Goal: Information Seeking & Learning: Learn about a topic

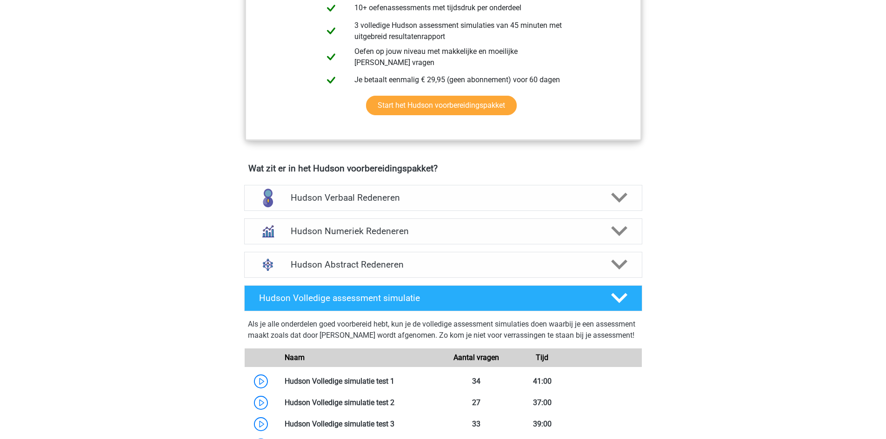
scroll to position [465, 0]
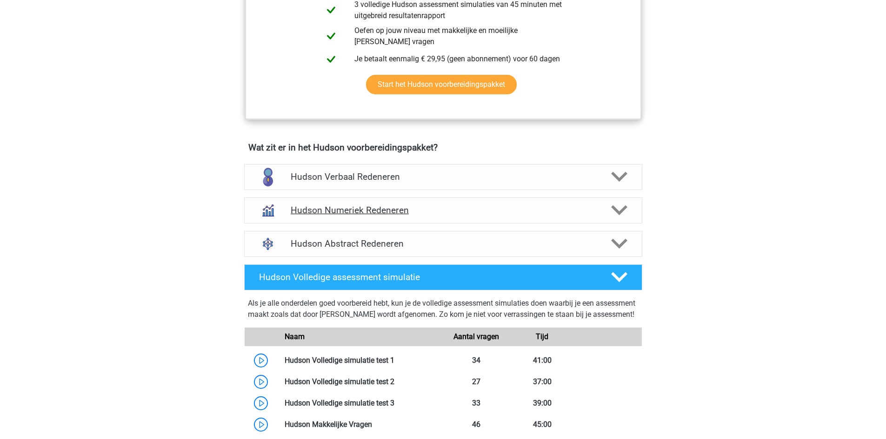
click at [342, 211] on h4 "Hudson Numeriek Redeneren" at bounding box center [443, 210] width 305 height 11
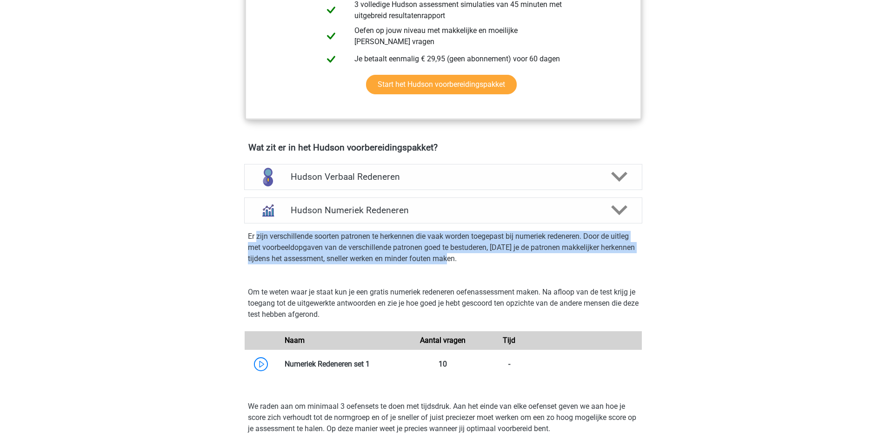
drag, startPoint x: 256, startPoint y: 237, endPoint x: 469, endPoint y: 269, distance: 214.9
click at [469, 269] on div "Er zijn verschillende soorten patronen te herkennen die vaak worden toegepast b…" at bounding box center [442, 250] width 405 height 52
click at [442, 263] on p "Er zijn verschillende soorten patronen te herkennen die vaak worden toegepast b…" at bounding box center [443, 247] width 391 height 33
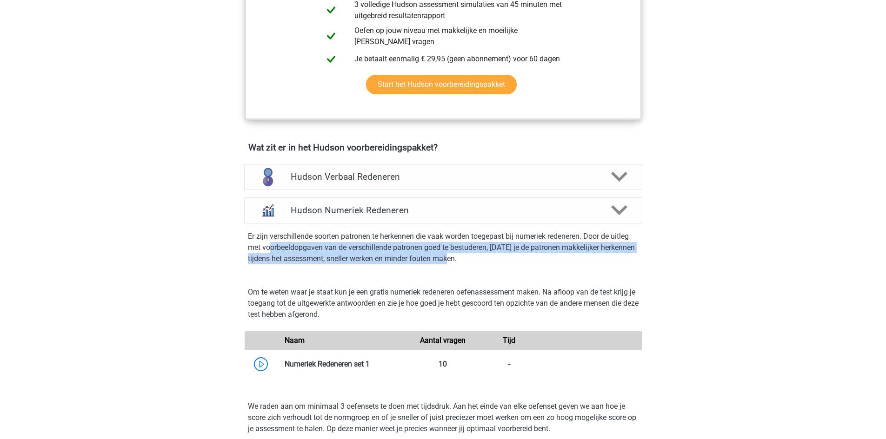
drag, startPoint x: 493, startPoint y: 268, endPoint x: 269, endPoint y: 243, distance: 225.0
click at [269, 243] on div "Er zijn verschillende soorten patronen te herkennen die vaak worden toegepast b…" at bounding box center [442, 250] width 405 height 52
click at [283, 252] on p "Er zijn verschillende soorten patronen te herkennen die vaak worden toegepast b…" at bounding box center [443, 247] width 391 height 33
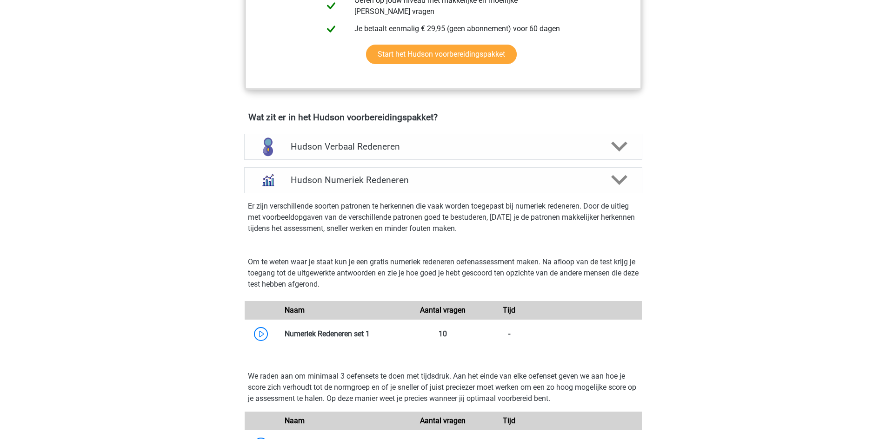
scroll to position [512, 0]
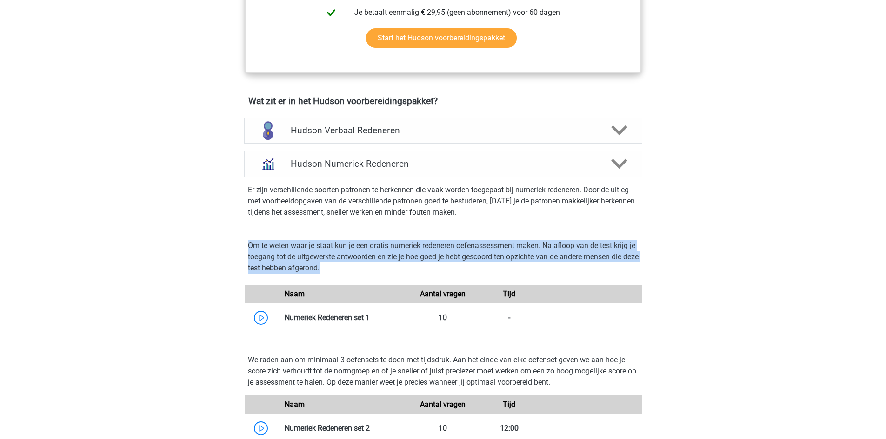
drag, startPoint x: 345, startPoint y: 272, endPoint x: 245, endPoint y: 249, distance: 102.5
click at [245, 249] on div "Om te weten waar je staat kun je een gratis numeriek redeneren oefenassessment …" at bounding box center [443, 260] width 405 height 41
click at [274, 252] on p "Om te weten waar je staat kun je een gratis numeriek redeneren oefenassessment …" at bounding box center [443, 256] width 391 height 33
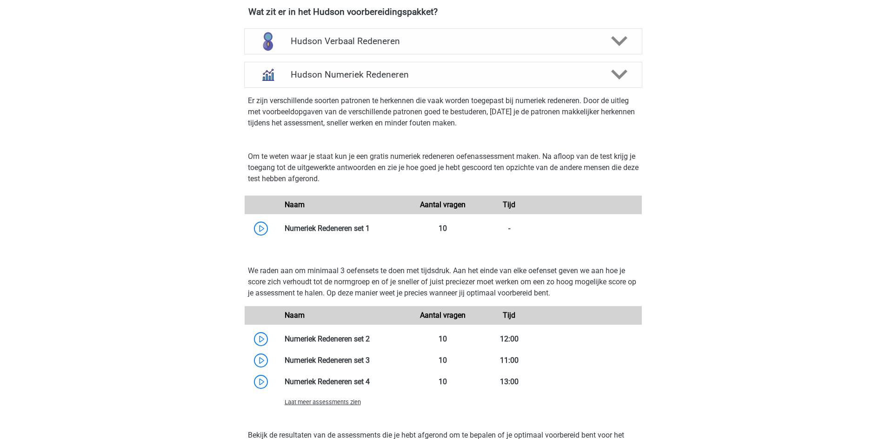
scroll to position [605, 0]
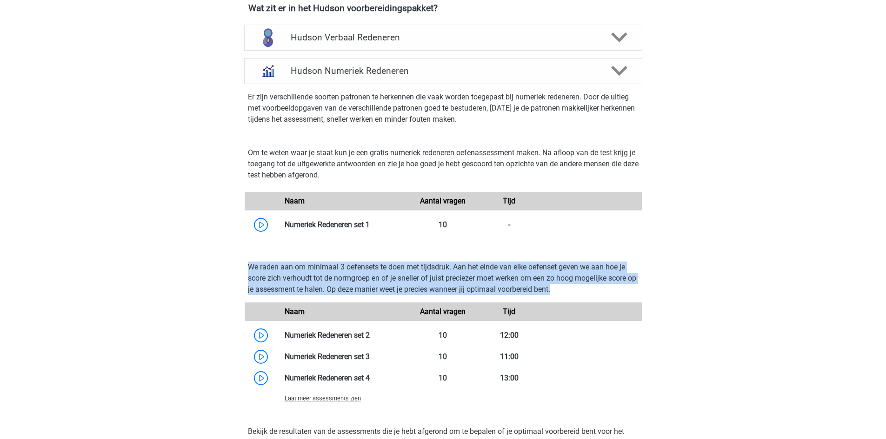
drag, startPoint x: 250, startPoint y: 267, endPoint x: 624, endPoint y: 285, distance: 374.7
click at [624, 285] on p "We raden aan om minimaal 3 oefensets te doen met tijdsdruk. Aan het einde van e…" at bounding box center [443, 278] width 391 height 33
click at [347, 276] on p "We raden aan om minimaal 3 oefensets te doen met tijdsdruk. Aan het einde van e…" at bounding box center [443, 278] width 391 height 33
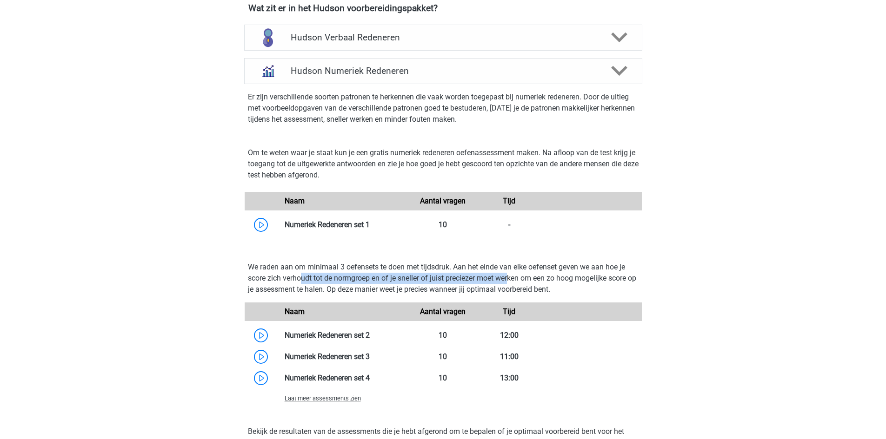
drag, startPoint x: 511, startPoint y: 281, endPoint x: 300, endPoint y: 272, distance: 210.3
click at [300, 272] on p "We raden aan om minimaal 3 oefensets te doen met tijdsdruk. Aan het einde van e…" at bounding box center [443, 278] width 391 height 33
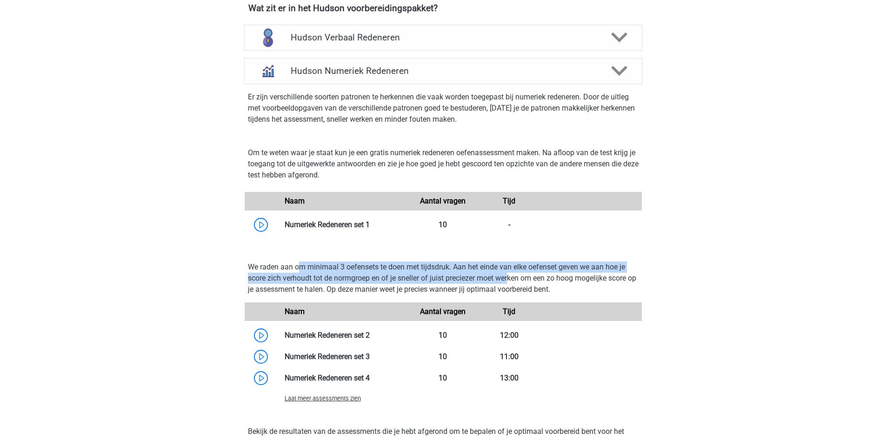
click at [300, 272] on p "We raden aan om minimaal 3 oefensets te doen met tijdsdruk. Aan het einde van e…" at bounding box center [443, 278] width 391 height 33
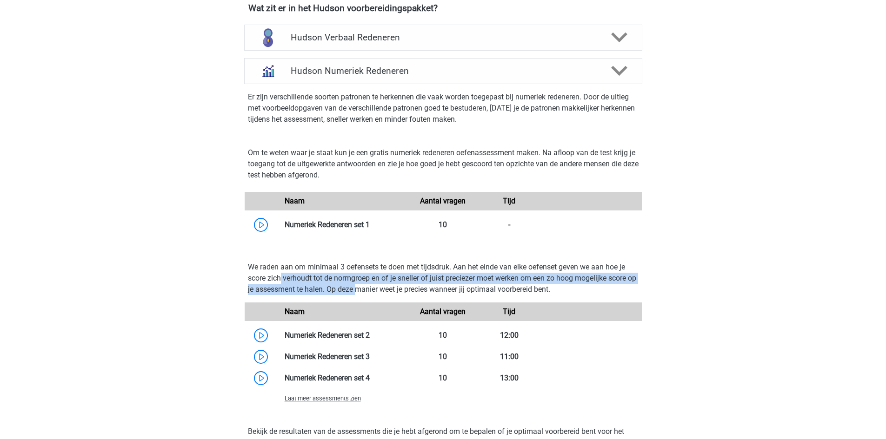
drag, startPoint x: 369, startPoint y: 286, endPoint x: 279, endPoint y: 274, distance: 91.1
click at [279, 274] on p "We raden aan om minimaal 3 oefensets te doen met tijdsdruk. Aan het einde van e…" at bounding box center [443, 278] width 391 height 33
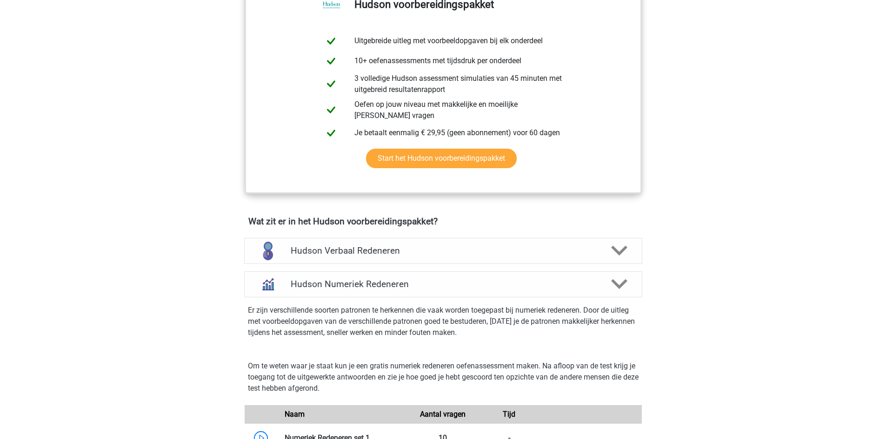
scroll to position [512, 0]
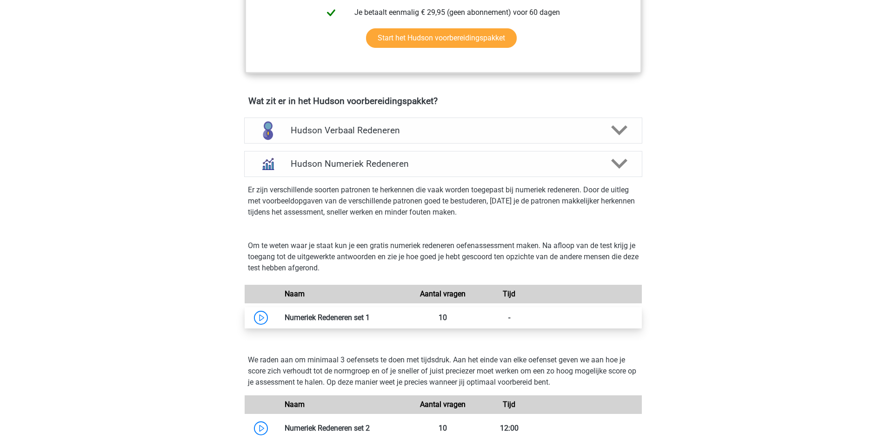
click at [370, 320] on link at bounding box center [370, 317] width 0 height 9
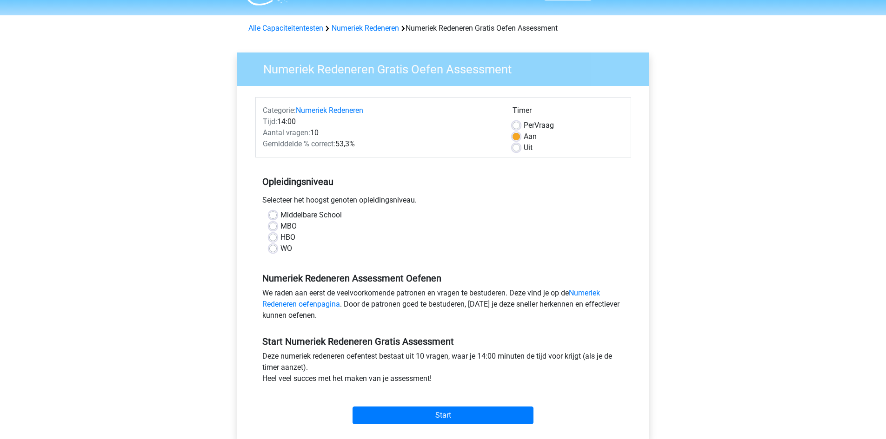
scroll to position [47, 0]
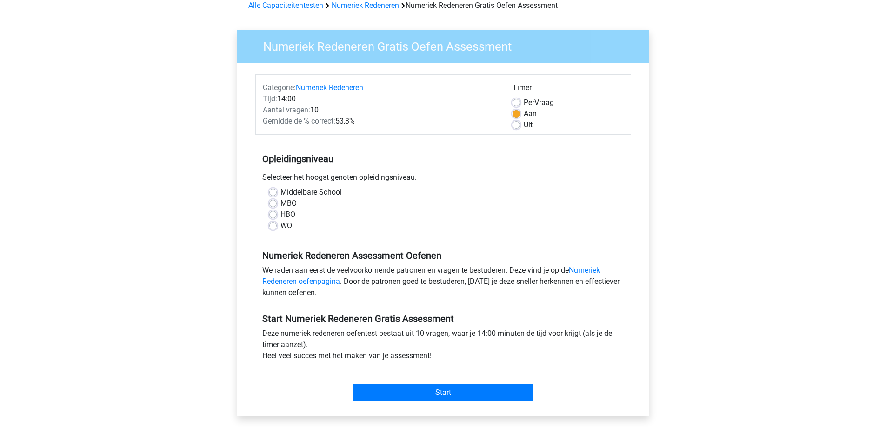
click at [524, 123] on label "Uit" at bounding box center [528, 125] width 9 height 11
click at [518, 123] on input "Uit" at bounding box center [515, 124] width 7 height 9
radio input "true"
drag, startPoint x: 290, startPoint y: 223, endPoint x: 266, endPoint y: 192, distance: 39.7
click at [266, 192] on div "Middelbare School MBO HBO WO" at bounding box center [443, 209] width 362 height 45
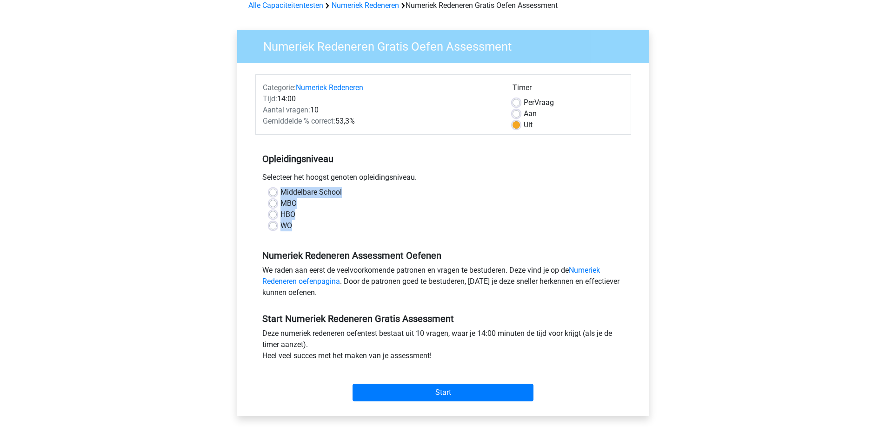
copy div "Middelbare School MBO HBO WO"
click at [351, 230] on div "WO" at bounding box center [443, 225] width 348 height 11
click at [280, 228] on label "WO" at bounding box center [286, 225] width 12 height 11
click at [275, 228] on input "WO" at bounding box center [272, 224] width 7 height 9
radio input "true"
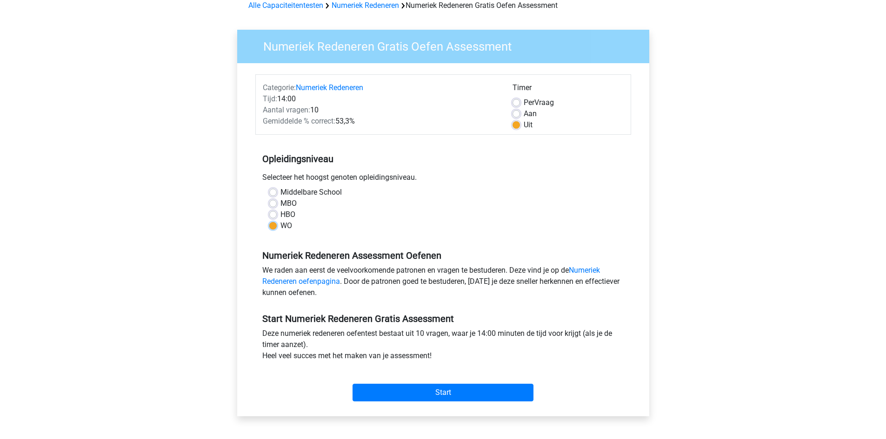
scroll to position [93, 0]
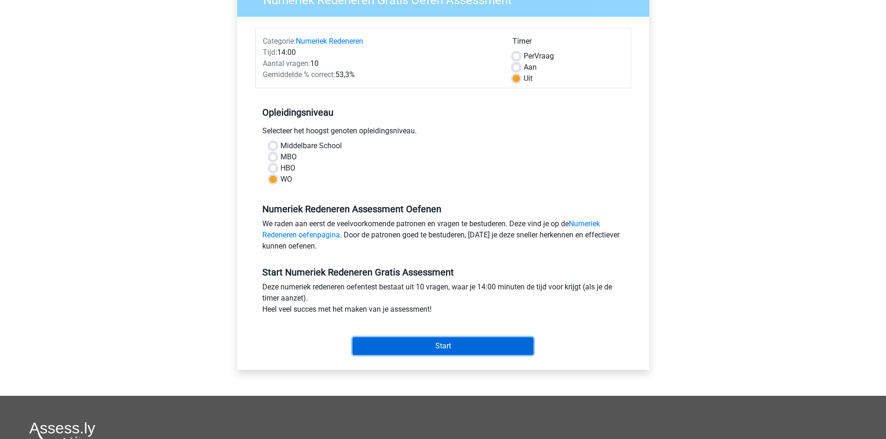
click at [448, 344] on input "Start" at bounding box center [442, 347] width 181 height 18
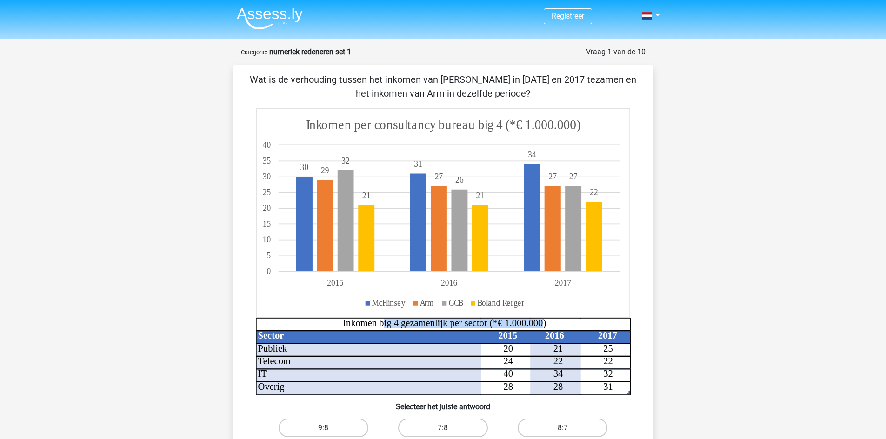
drag, startPoint x: 414, startPoint y: 322, endPoint x: 542, endPoint y: 321, distance: 127.9
click at [542, 321] on tspan "Inkomen big 4 gezamenlijk per sector (*€ 1.000.000)" at bounding box center [444, 323] width 203 height 11
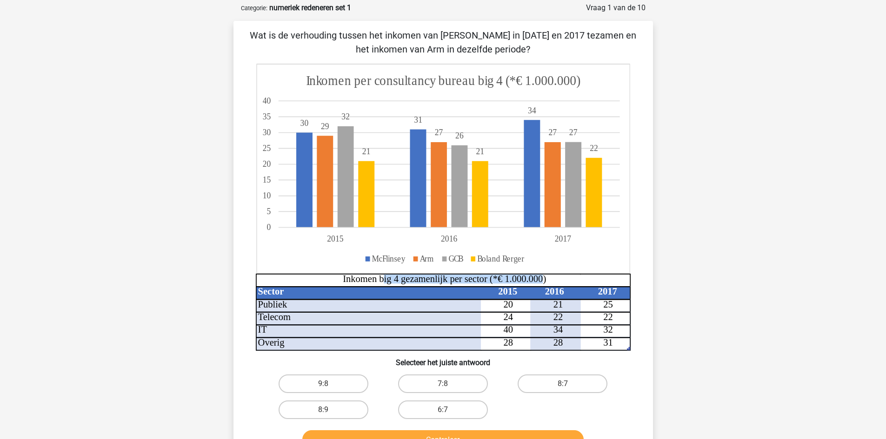
scroll to position [186, 0]
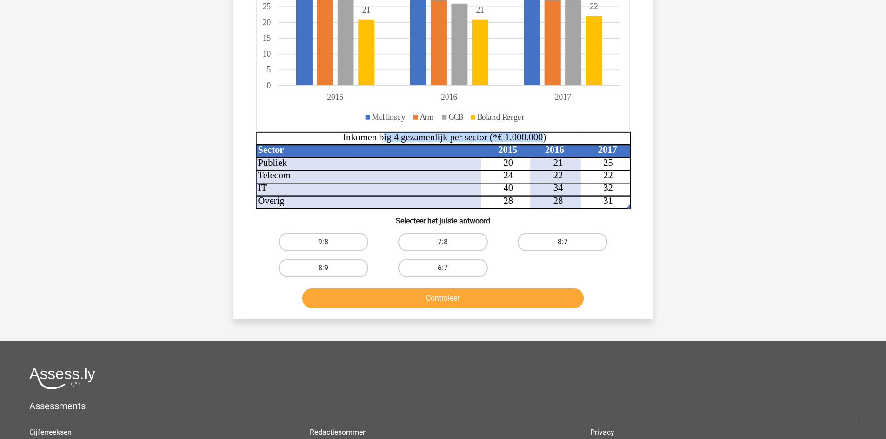
click at [571, 244] on label "8:7" at bounding box center [563, 242] width 90 height 19
click at [569, 244] on input "8:7" at bounding box center [566, 245] width 6 height 6
radio input "true"
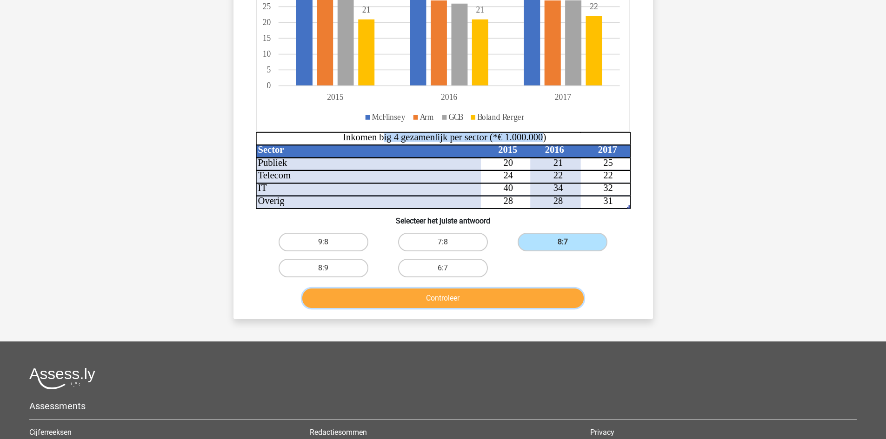
click at [463, 296] on button "Controleer" at bounding box center [442, 299] width 281 height 20
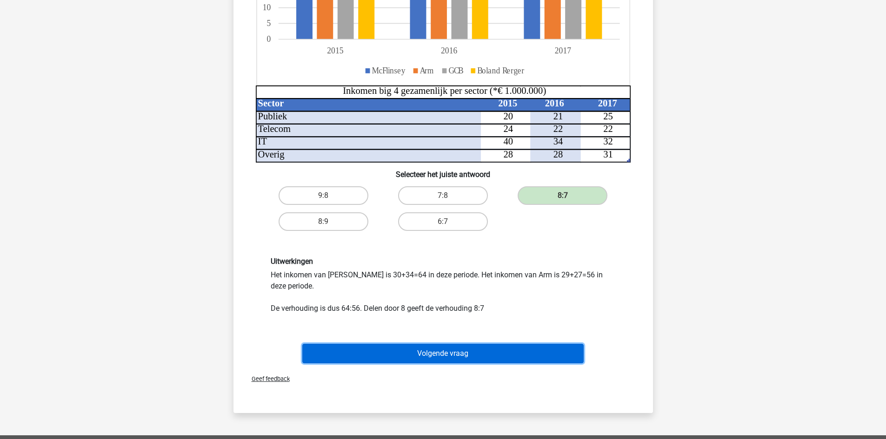
click at [456, 351] on button "Volgende vraag" at bounding box center [442, 354] width 281 height 20
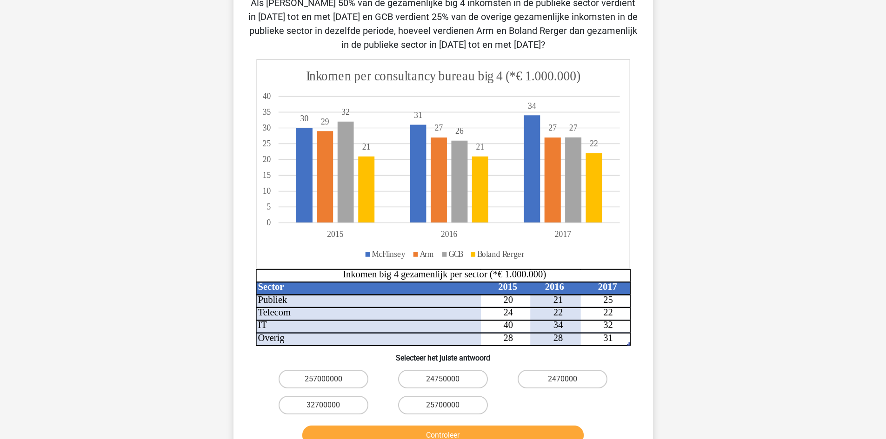
scroll to position [93, 0]
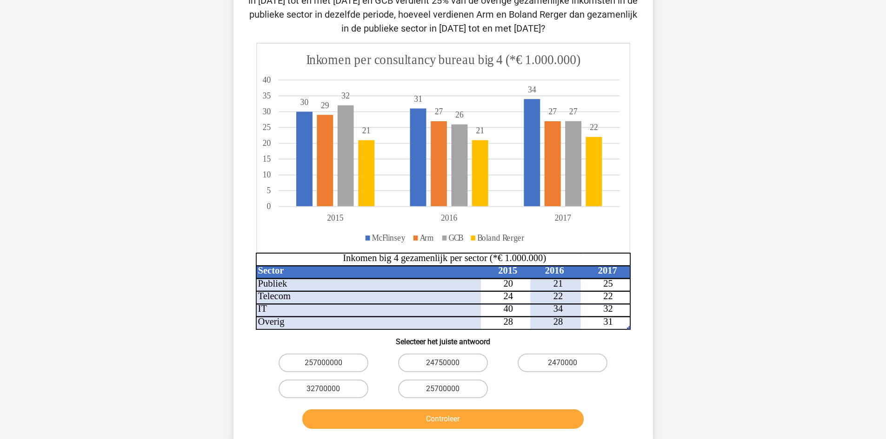
click at [443, 364] on input "24750000" at bounding box center [446, 366] width 6 height 6
radio input "true"
click at [454, 419] on button "Controleer" at bounding box center [442, 420] width 281 height 20
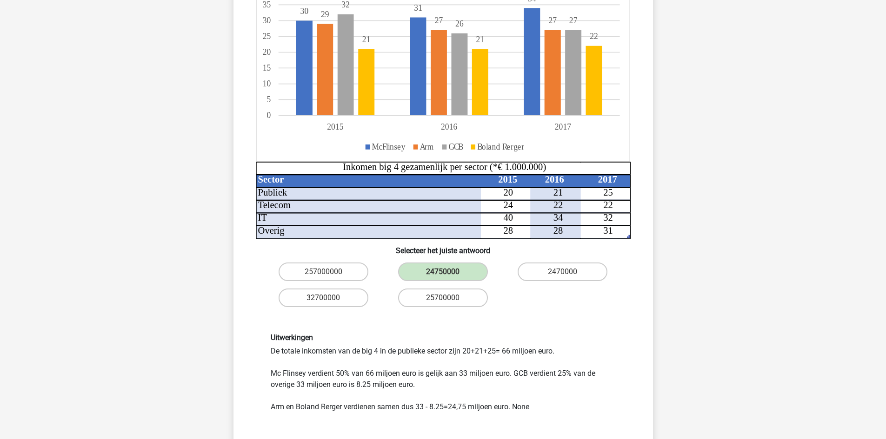
scroll to position [233, 0]
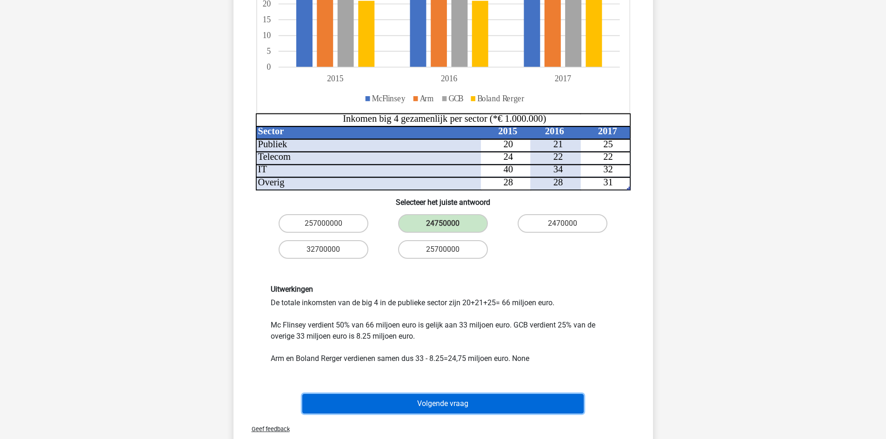
click at [455, 403] on button "Volgende vraag" at bounding box center [442, 404] width 281 height 20
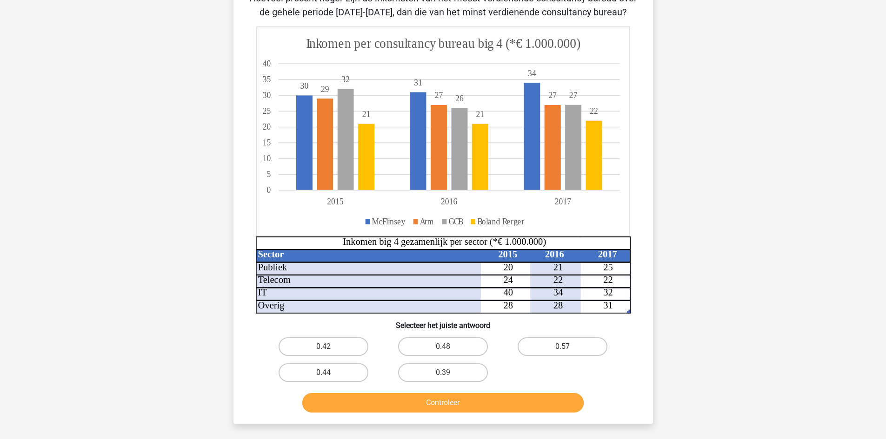
scroll to position [47, 0]
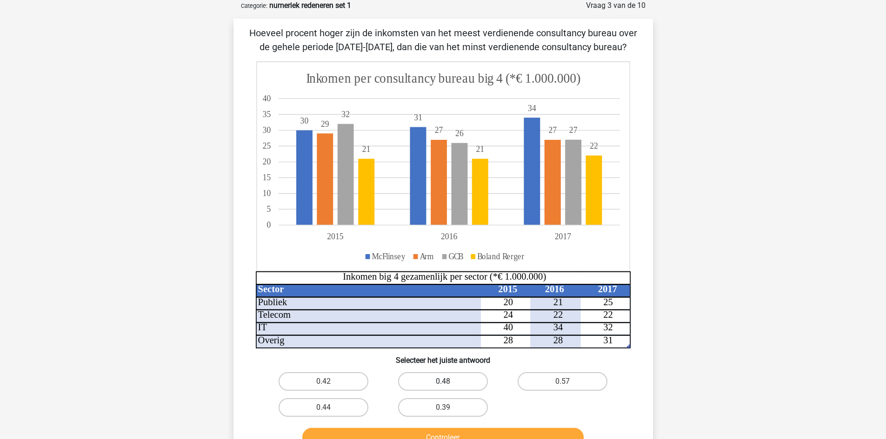
click at [463, 382] on label "0.48" at bounding box center [443, 381] width 90 height 19
click at [449, 382] on input "0.48" at bounding box center [446, 385] width 6 height 6
radio input "true"
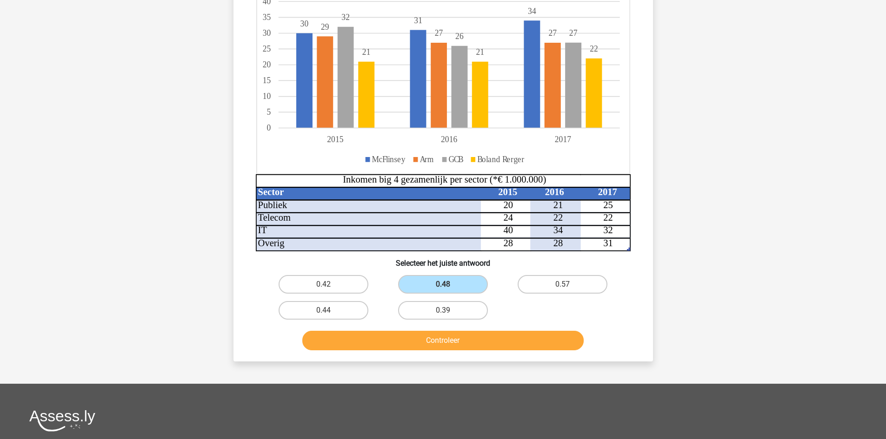
scroll to position [186, 0]
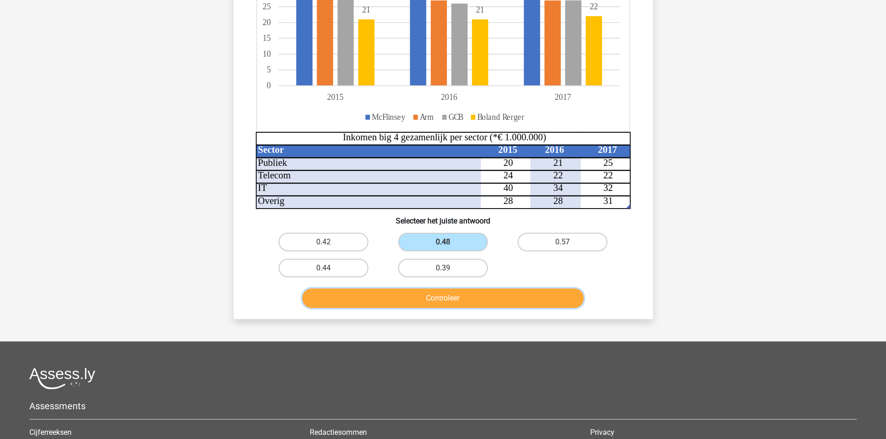
click at [444, 298] on button "Controleer" at bounding box center [442, 299] width 281 height 20
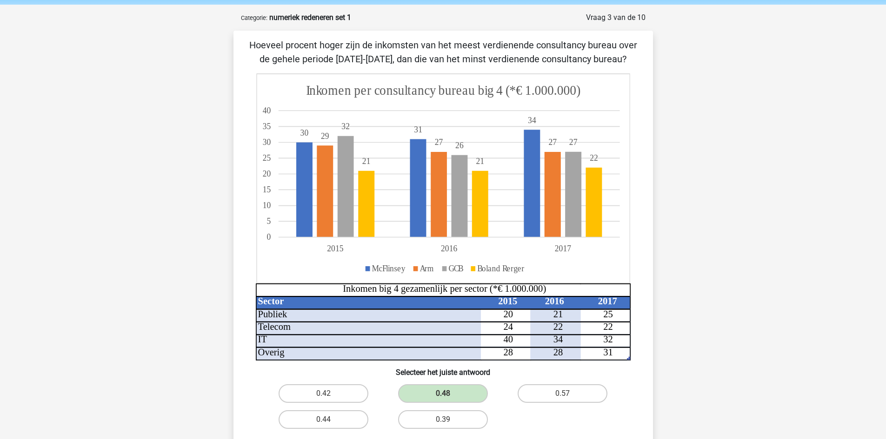
scroll to position [0, 0]
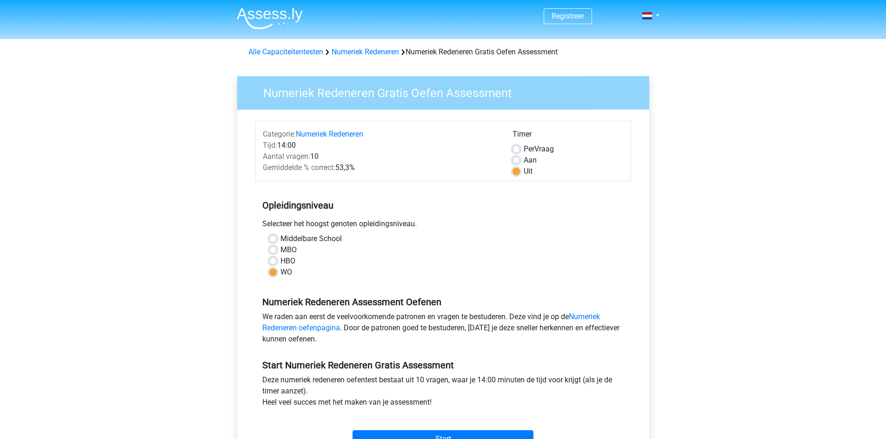
scroll to position [93, 0]
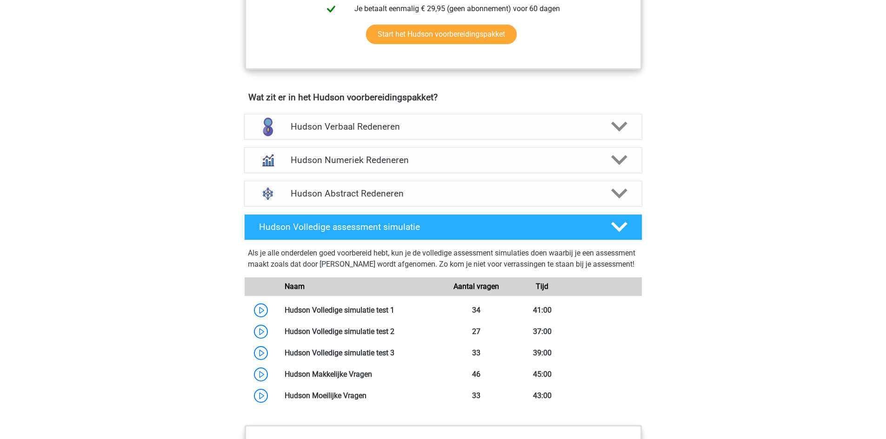
scroll to position [512, 0]
